Goal: Information Seeking & Learning: Learn about a topic

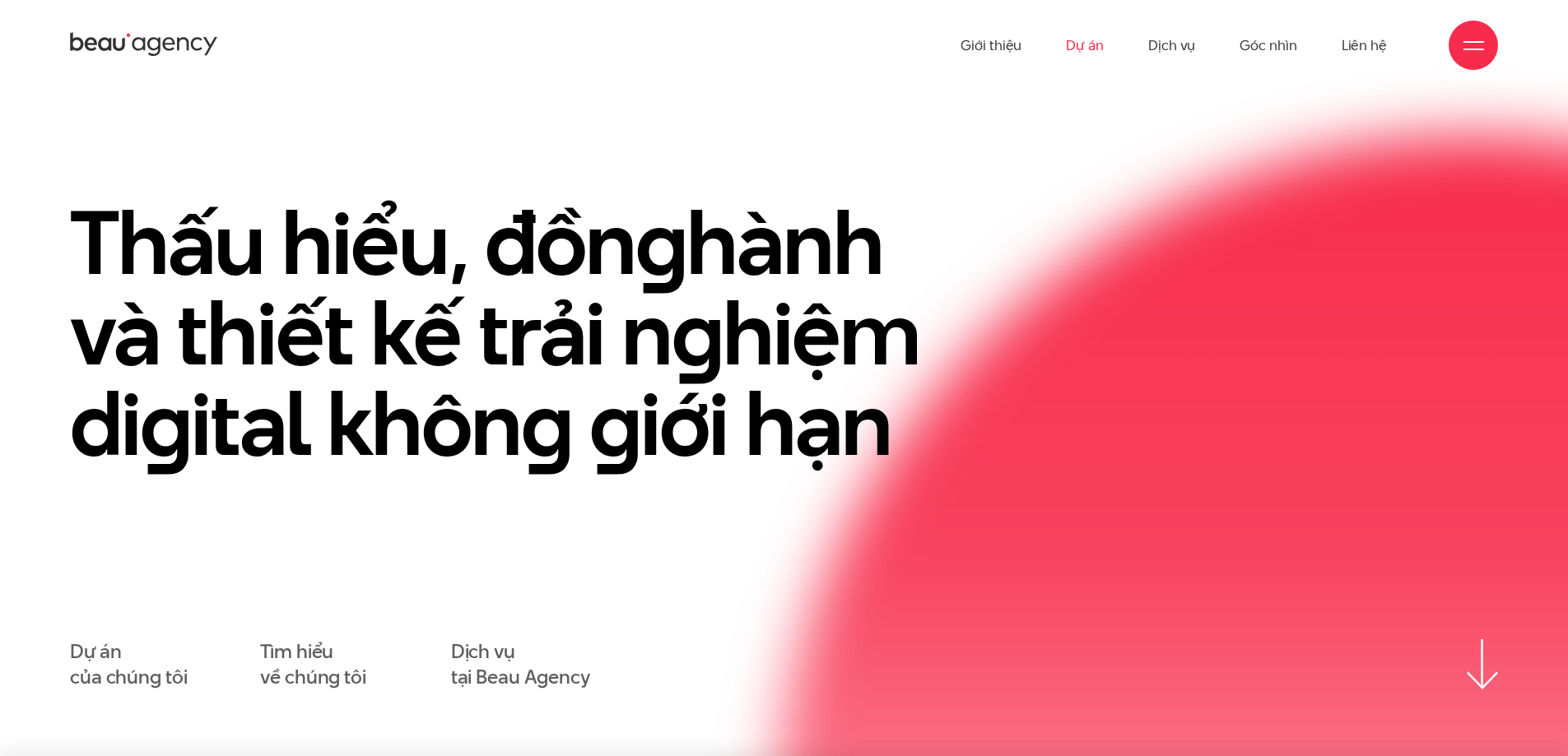
click at [1072, 40] on link "Dự án" at bounding box center [1084, 45] width 38 height 91
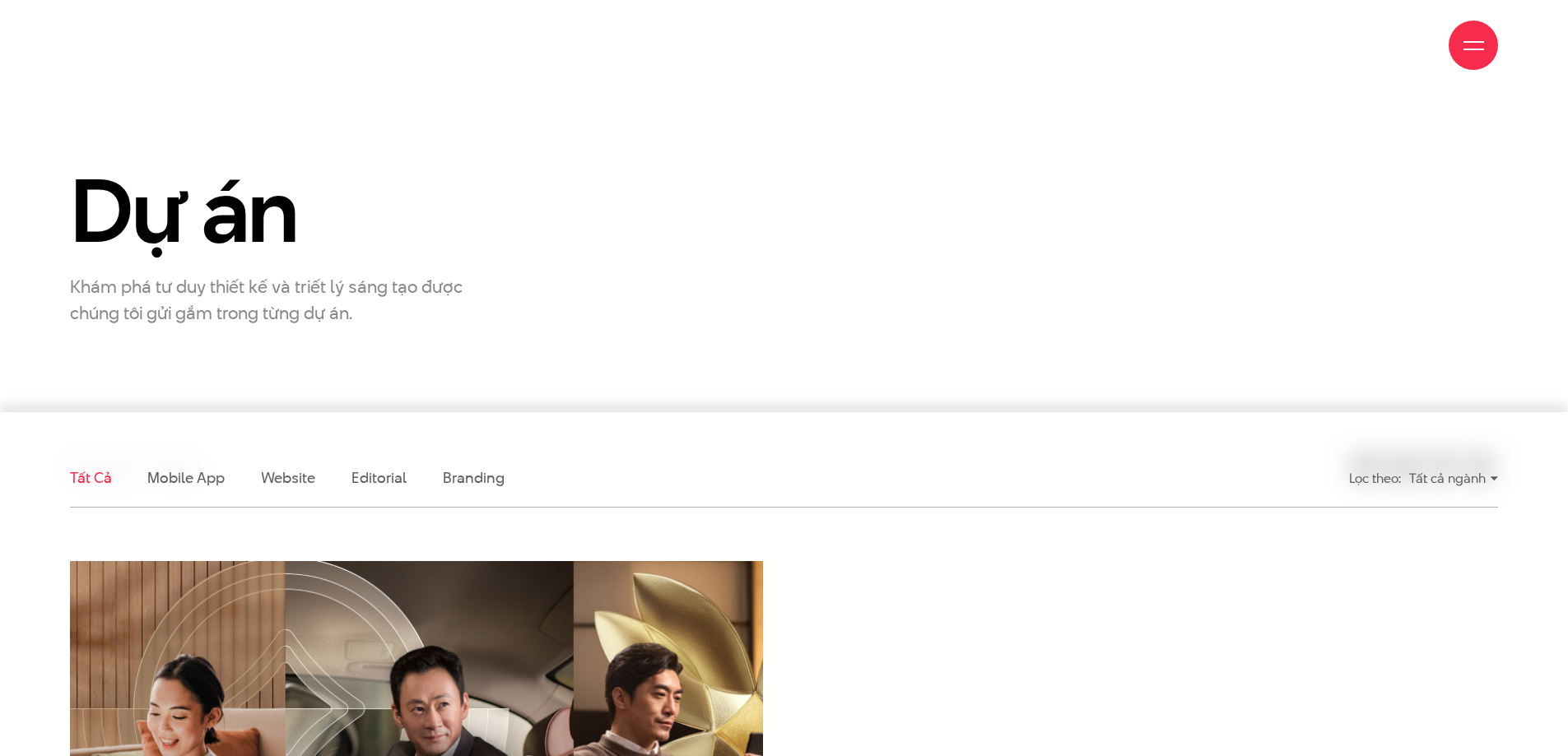
scroll to position [329, 0]
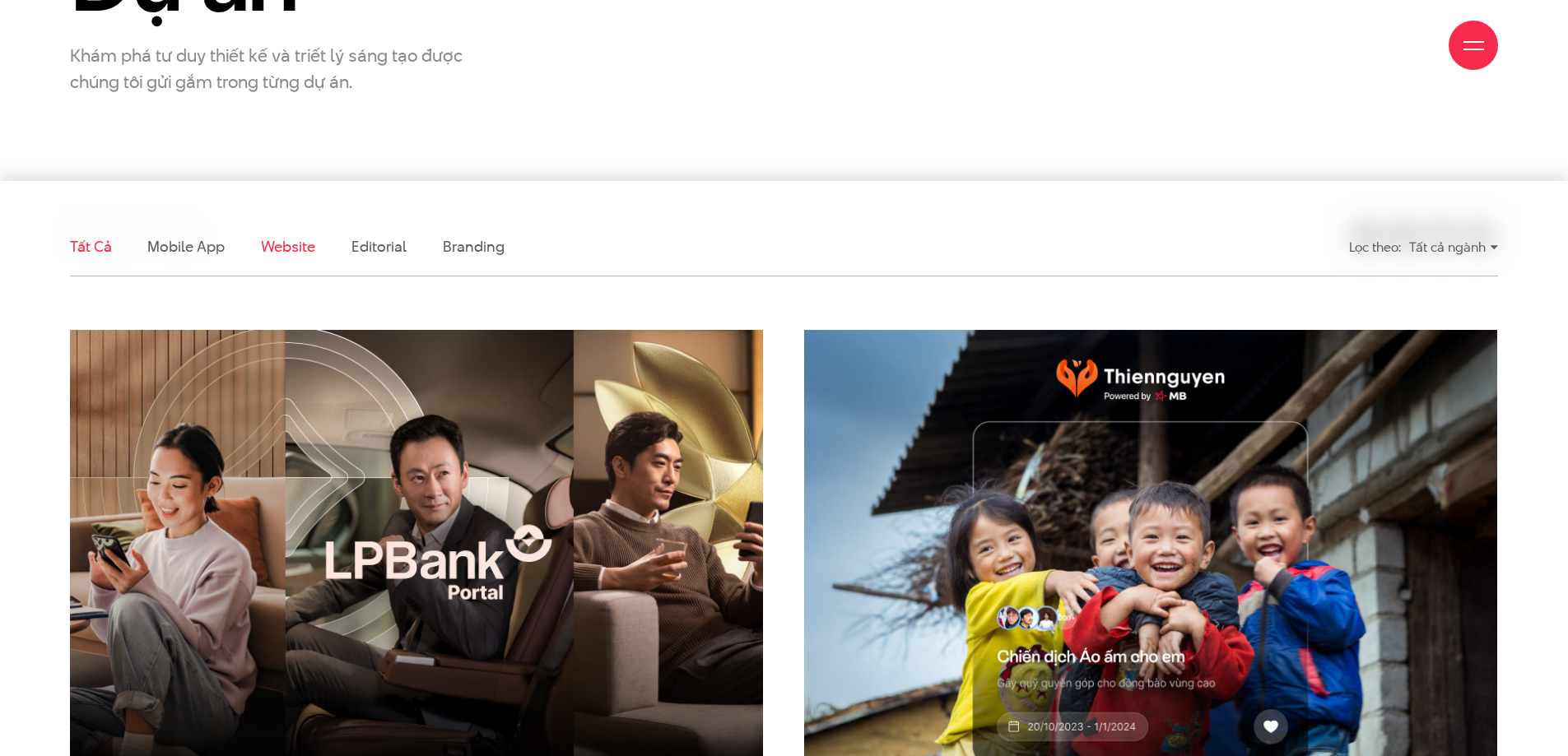
click at [309, 248] on link "Website" at bounding box center [288, 246] width 55 height 20
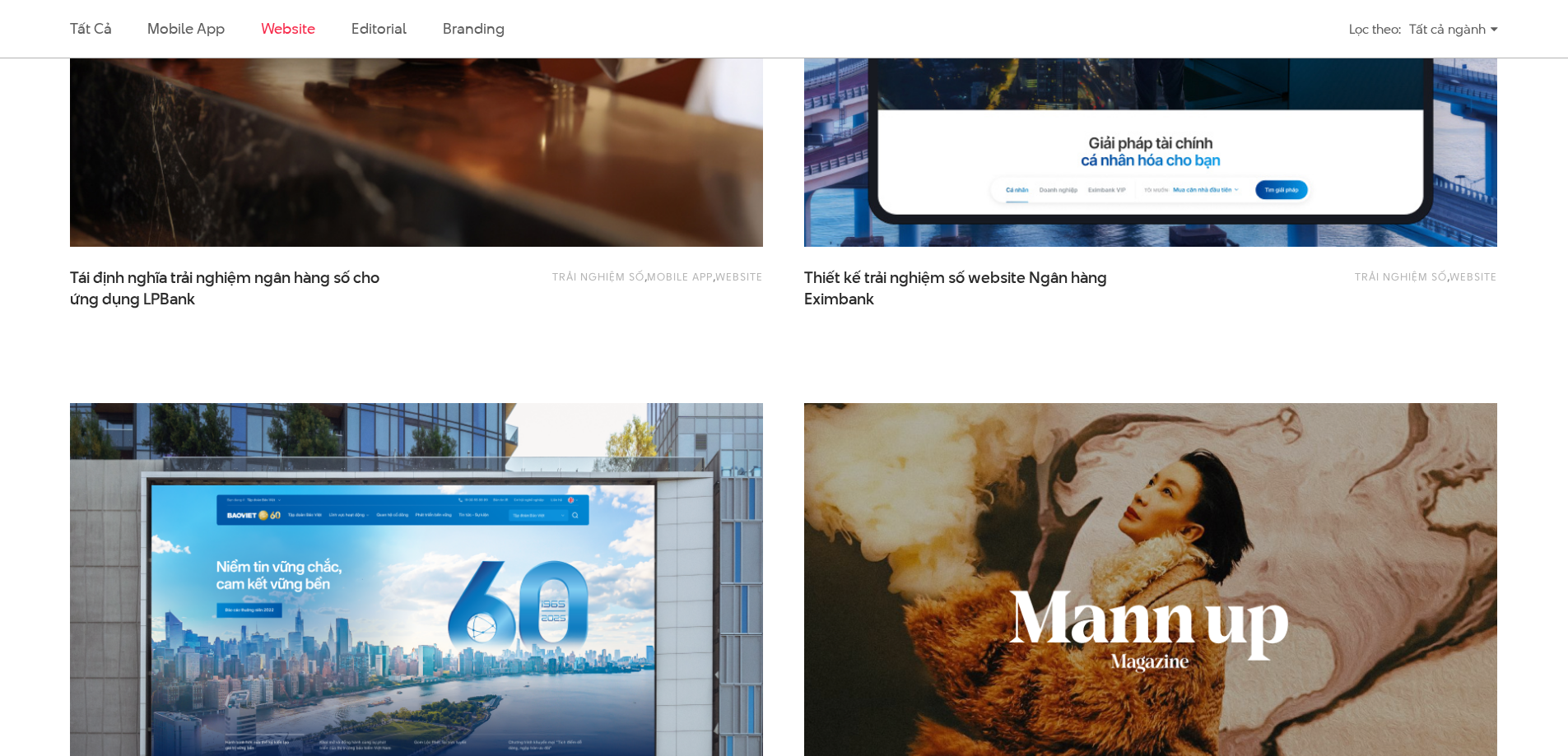
scroll to position [1040, 0]
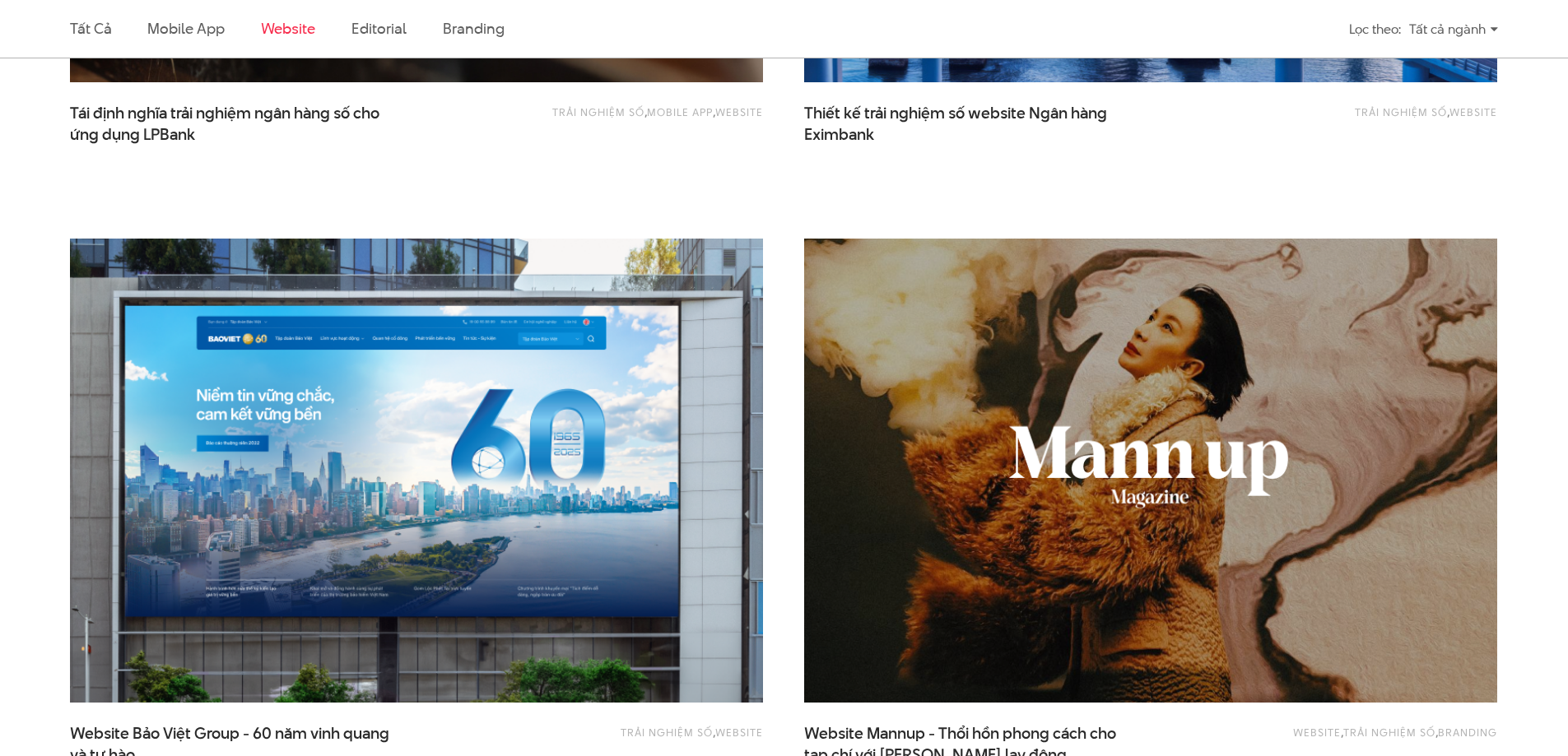
click at [603, 519] on img at bounding box center [416, 471] width 762 height 510
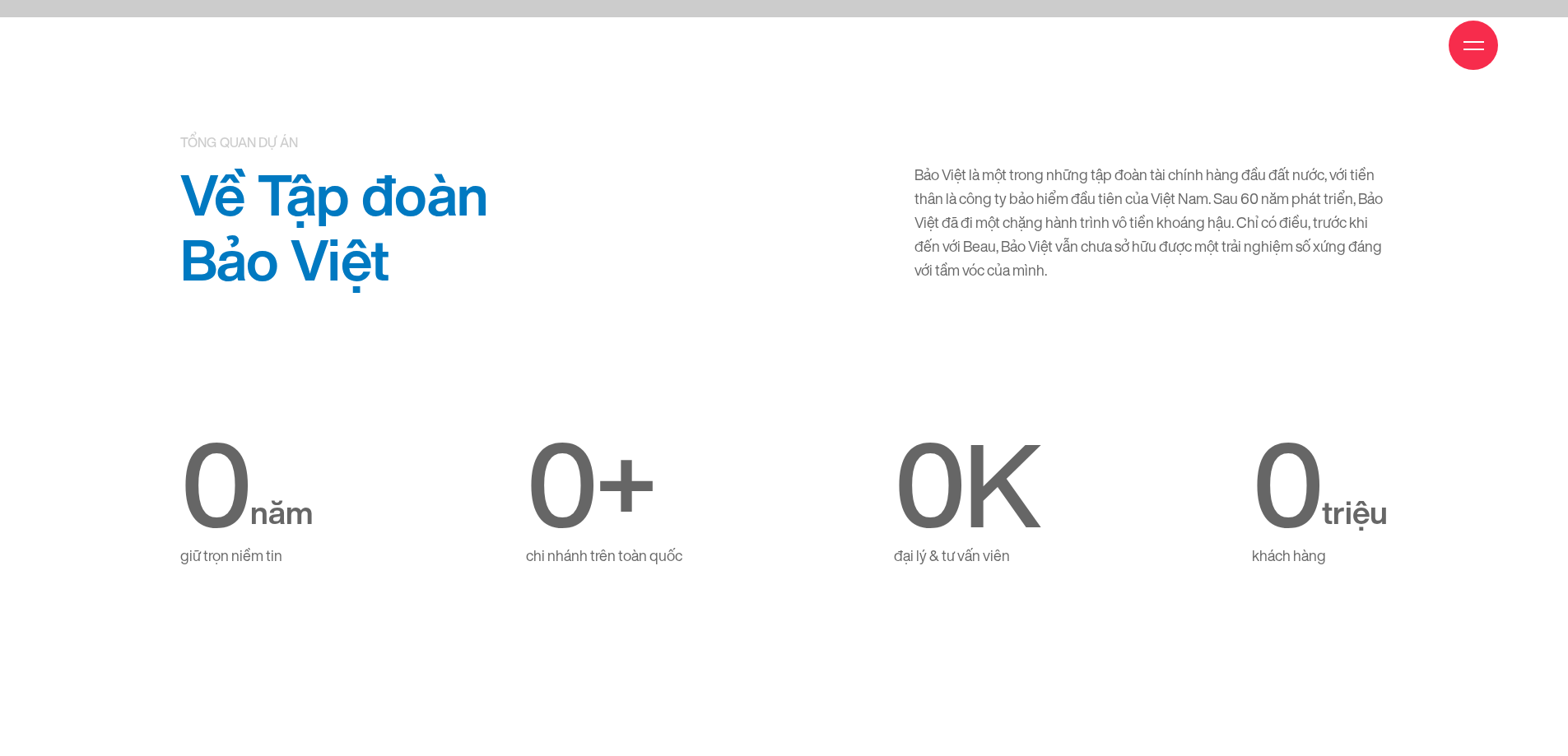
scroll to position [740, 0]
click at [1034, 505] on div "0 K" at bounding box center [966, 485] width 145 height 115
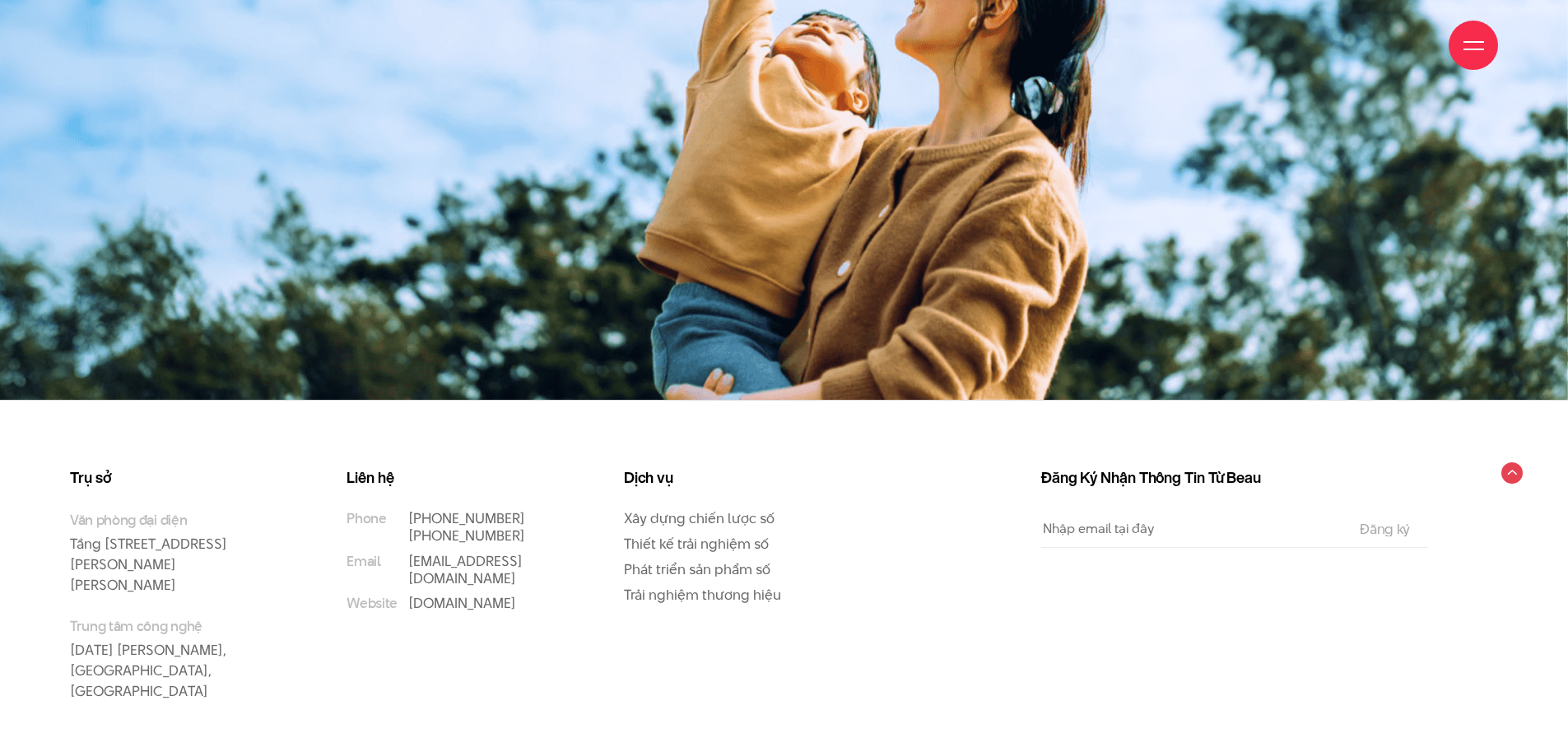
scroll to position [27623, 0]
